Goal: Information Seeking & Learning: Learn about a topic

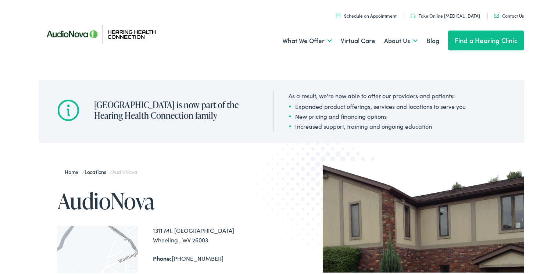
click at [476, 39] on link "Find a Hearing Clinic" at bounding box center [486, 39] width 76 height 20
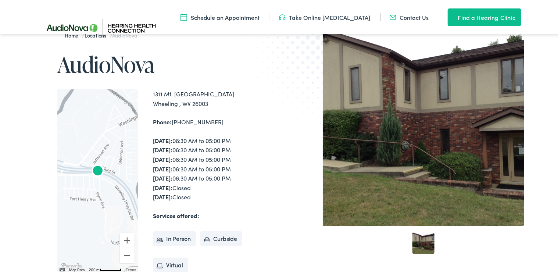
scroll to position [200, 0]
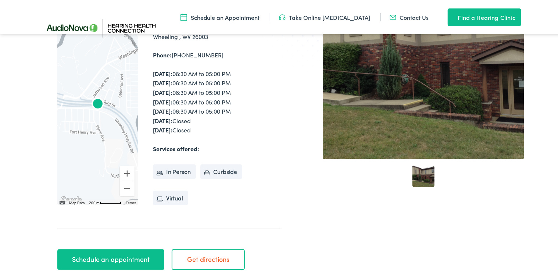
click at [328, 16] on link "Take Online [MEDICAL_DATA]" at bounding box center [325, 16] width 92 height 8
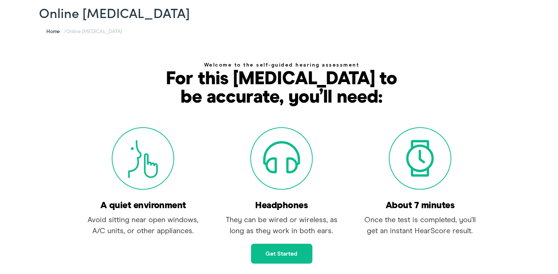
scroll to position [133, 0]
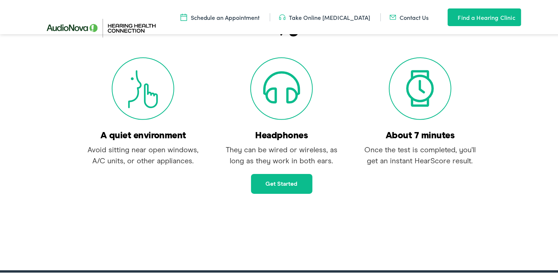
click at [278, 184] on link "Get started" at bounding box center [281, 183] width 61 height 20
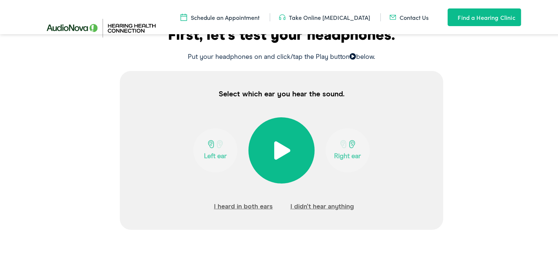
click at [275, 147] on span at bounding box center [282, 149] width 18 height 18
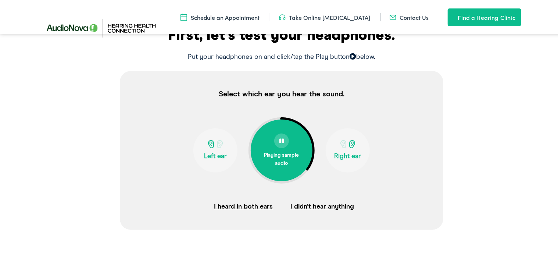
click at [286, 142] on div at bounding box center [281, 139] width 37 height 15
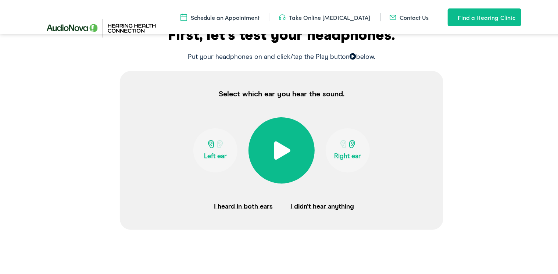
click at [241, 207] on button "I heard in both ears" at bounding box center [243, 205] width 59 height 11
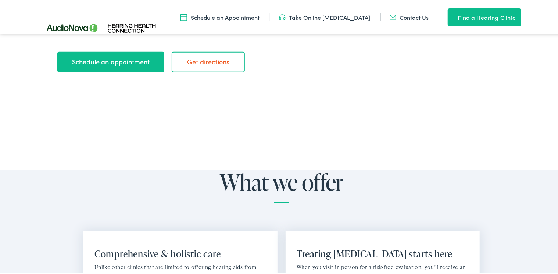
scroll to position [264, 0]
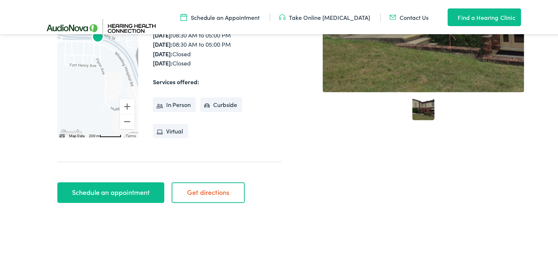
scroll to position [200, 0]
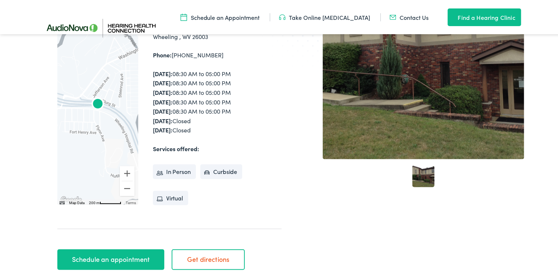
click at [413, 83] on div at bounding box center [423, 57] width 201 height 201
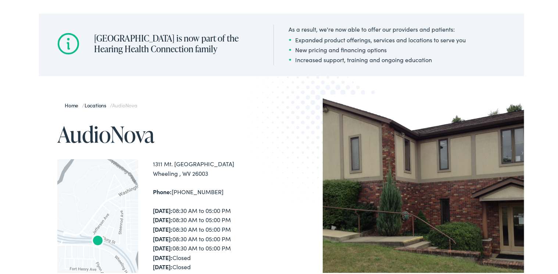
scroll to position [0, 0]
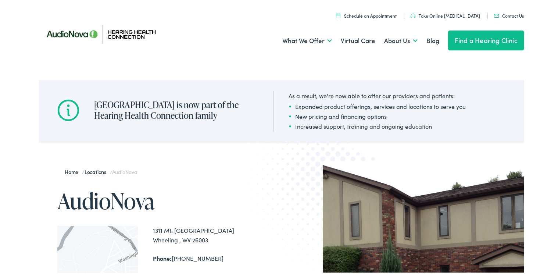
click at [474, 39] on link "Find a Hearing Clinic" at bounding box center [486, 39] width 76 height 20
